Goal: Task Accomplishment & Management: Use online tool/utility

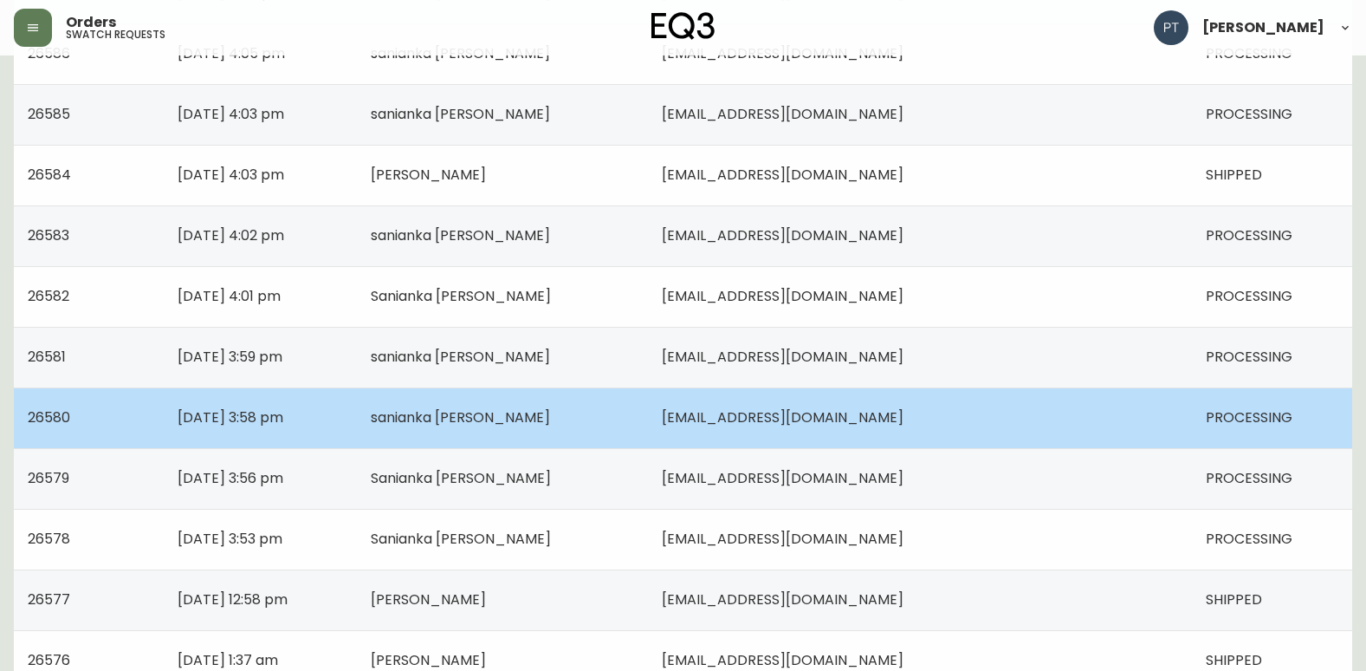
scroll to position [1237, 0]
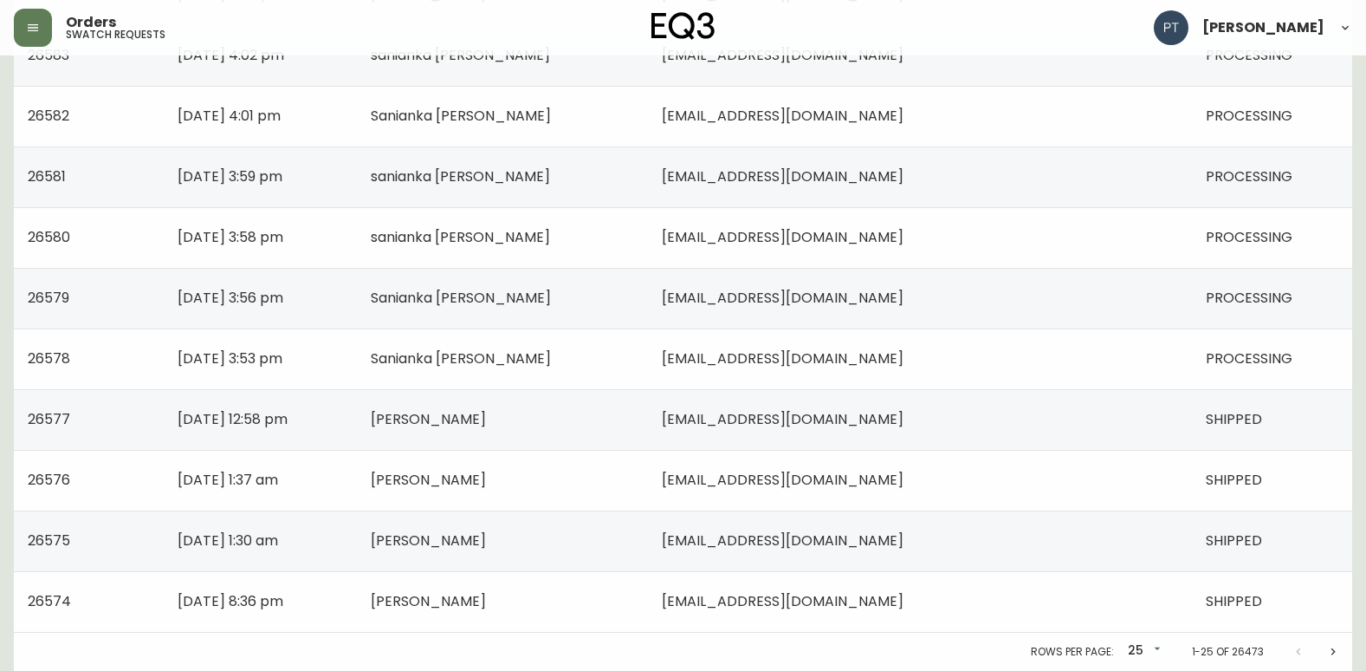
click at [1334, 652] on icon "Next page" at bounding box center [1334, 650] width 4 height 7
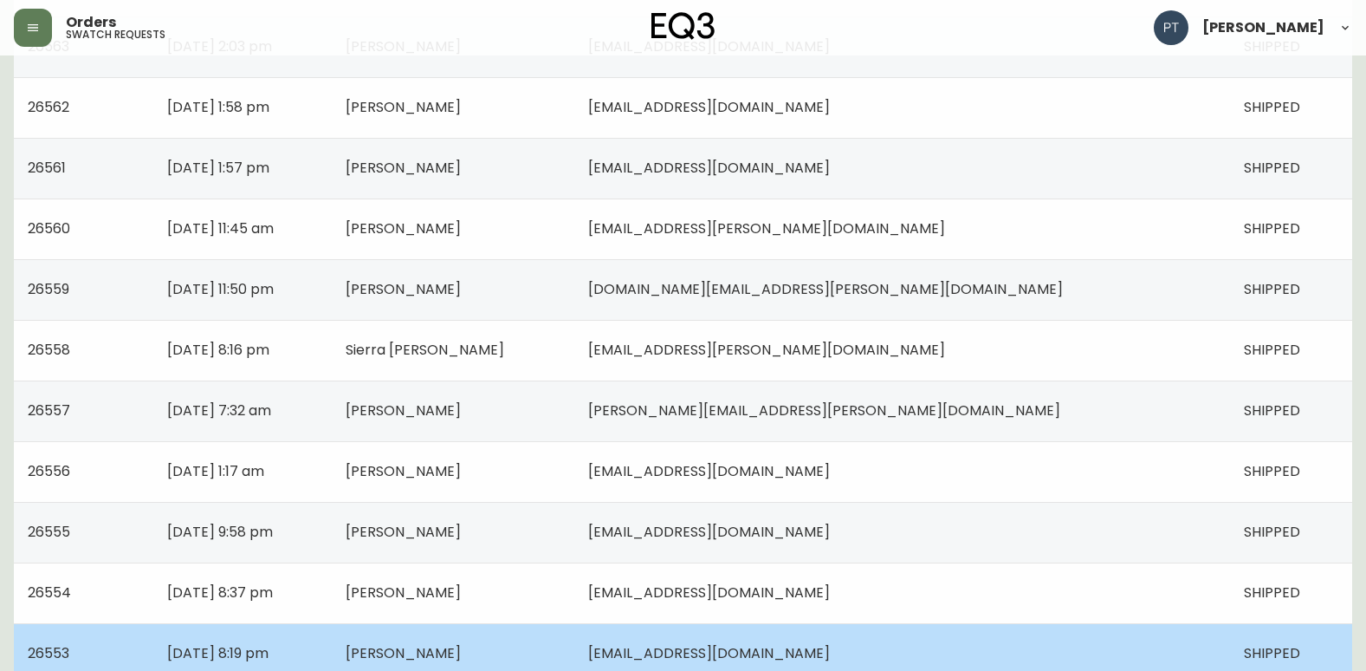
scroll to position [977, 0]
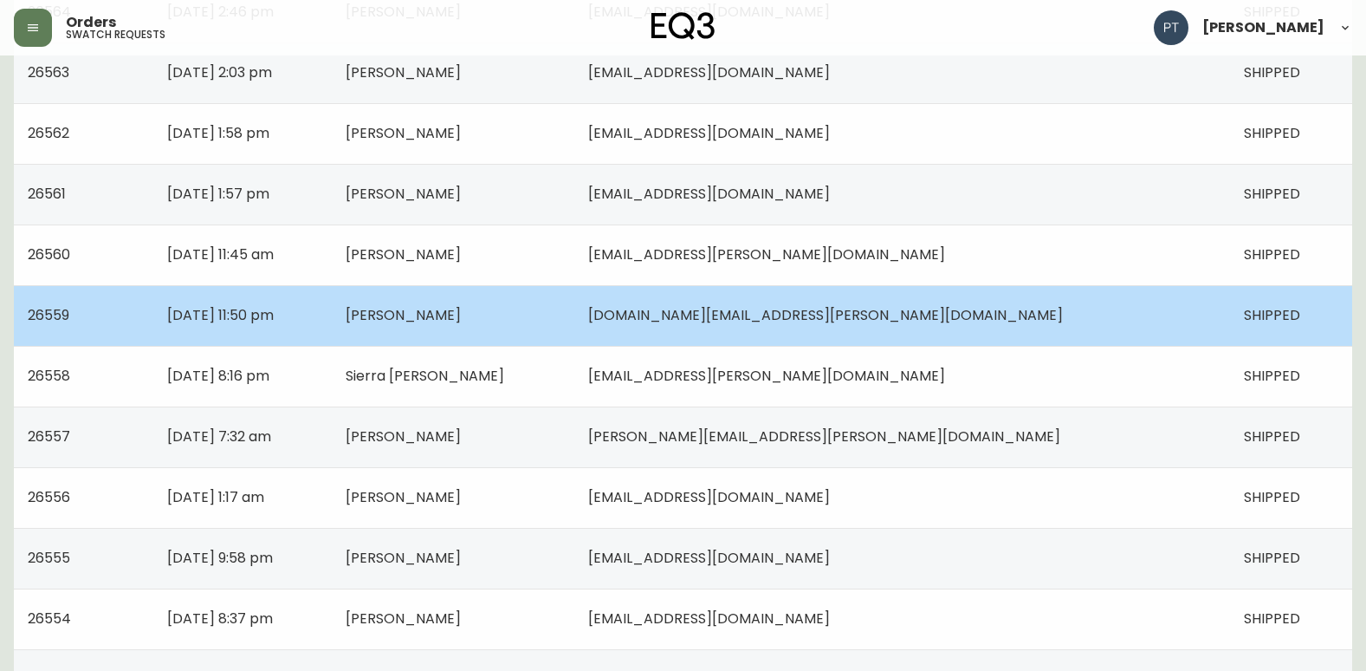
click at [575, 321] on td "[PERSON_NAME]" at bounding box center [453, 315] width 243 height 61
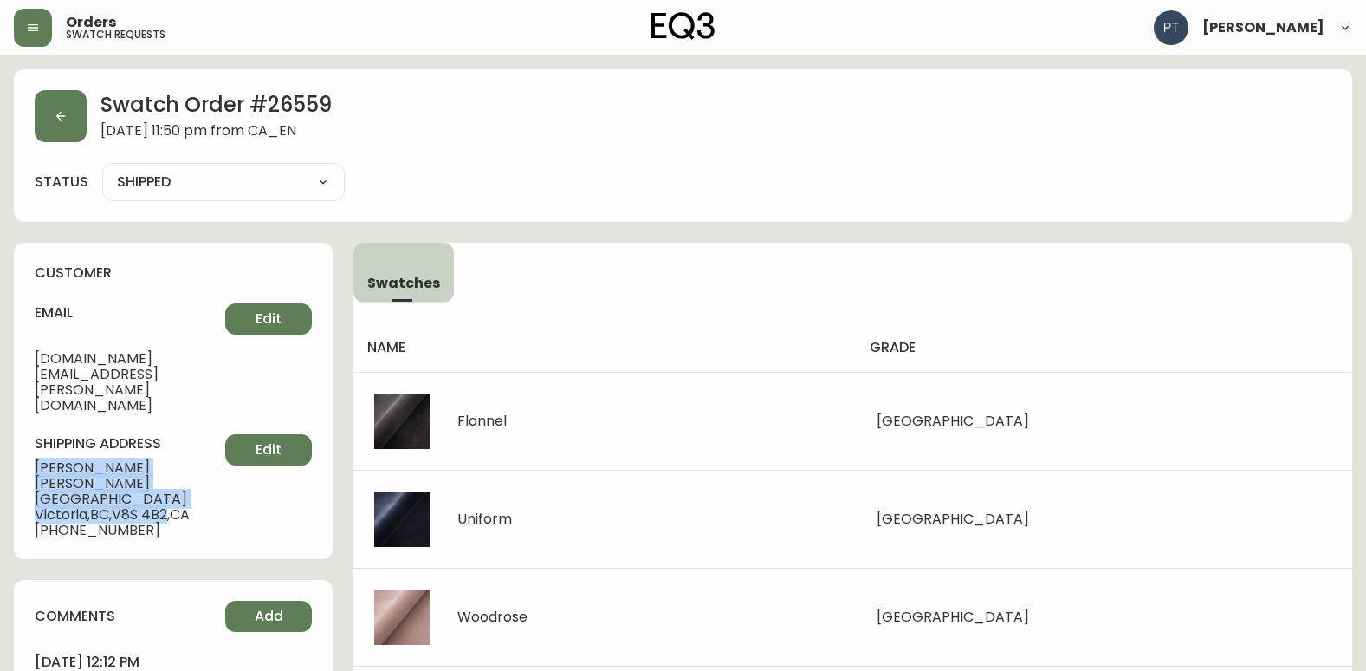
drag, startPoint x: 35, startPoint y: 418, endPoint x: 172, endPoint y: 451, distance: 141.4
click at [172, 451] on div "shipping address [PERSON_NAME] [STREET_ADDRESS] [PHONE_NUMBER] Edit" at bounding box center [173, 486] width 277 height 104
copy div "[PERSON_NAME] [STREET_ADDRESS]"
click at [79, 116] on button "button" at bounding box center [61, 116] width 52 height 52
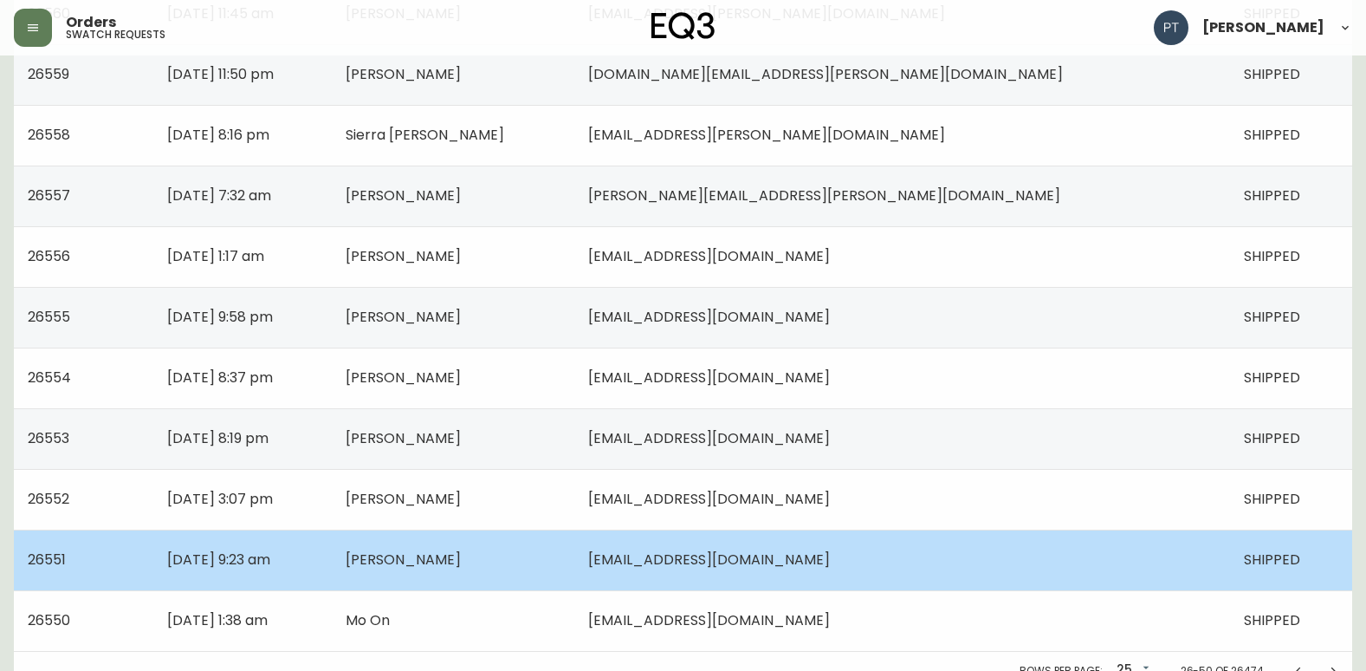
scroll to position [1237, 0]
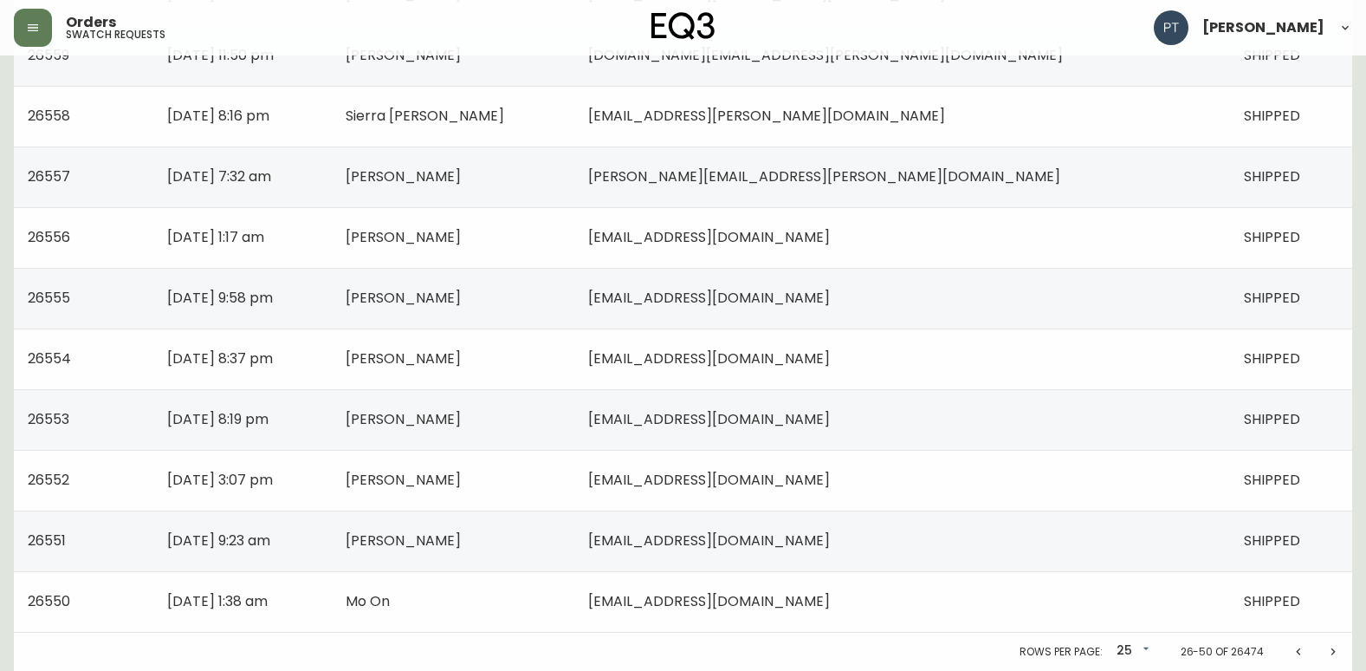
click at [1300, 646] on icon "Previous page" at bounding box center [1299, 652] width 14 height 14
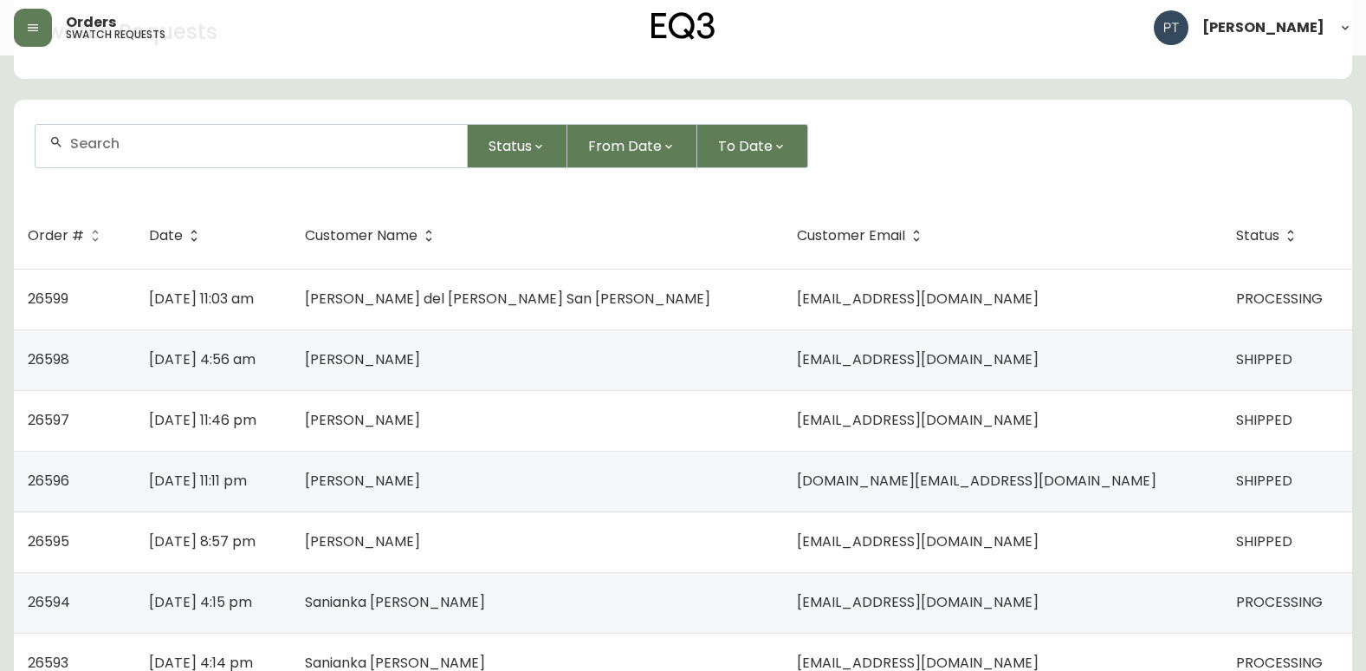
scroll to position [24, 0]
